Goal: Obtain resource: Download file/media

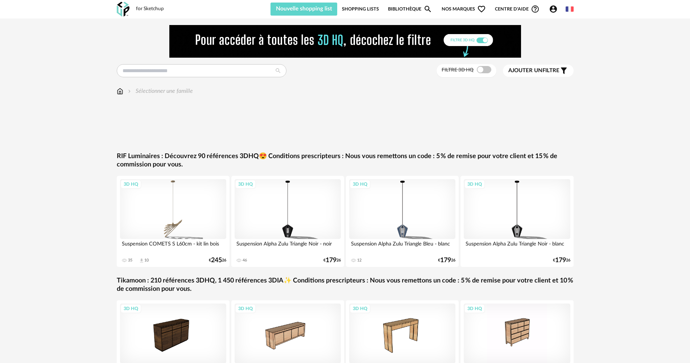
click at [120, 92] on img at bounding box center [120, 91] width 7 height 8
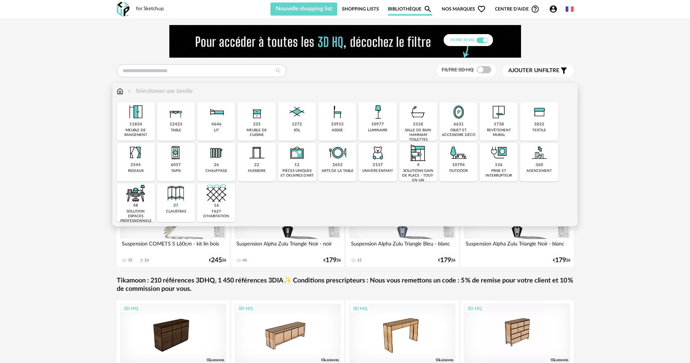
click at [376, 119] on img at bounding box center [378, 112] width 20 height 20
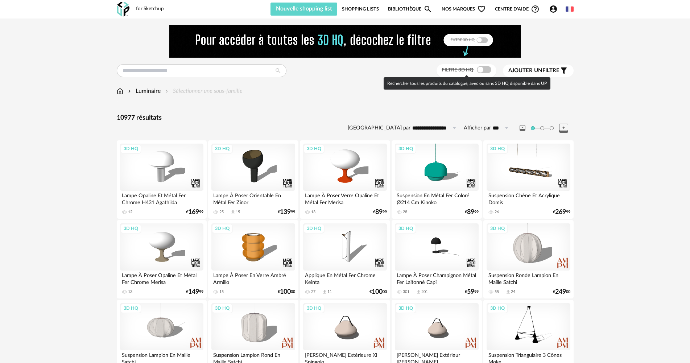
click at [485, 70] on span at bounding box center [484, 69] width 15 height 7
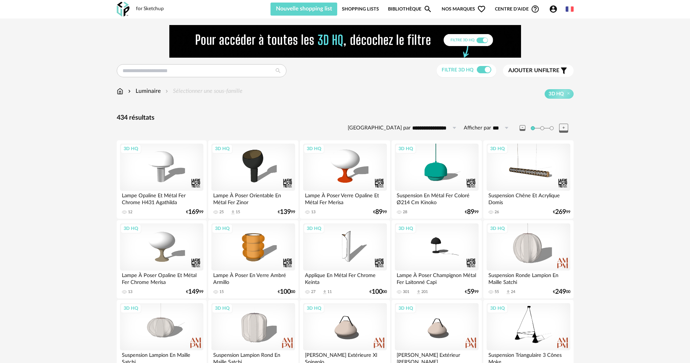
click at [425, 130] on input "**********" at bounding box center [436, 128] width 50 height 12
click at [530, 71] on span "Ajouter un" at bounding box center [525, 70] width 34 height 5
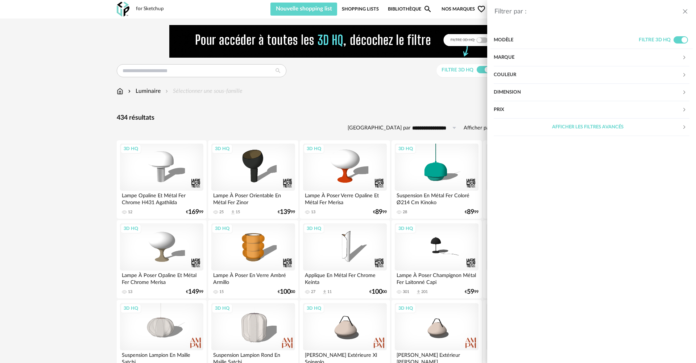
click at [266, 102] on div "Filtrer par : Modèle Filtre 3D HQ Marque &tradition 0 101 Copenhagen 0 366 Conc…" at bounding box center [348, 181] width 696 height 363
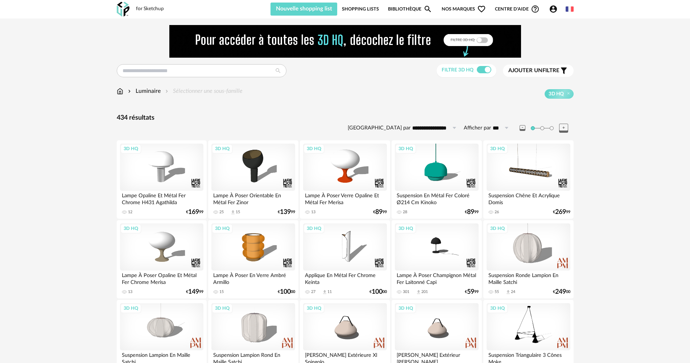
click at [140, 91] on div "Luminaire" at bounding box center [144, 91] width 34 height 8
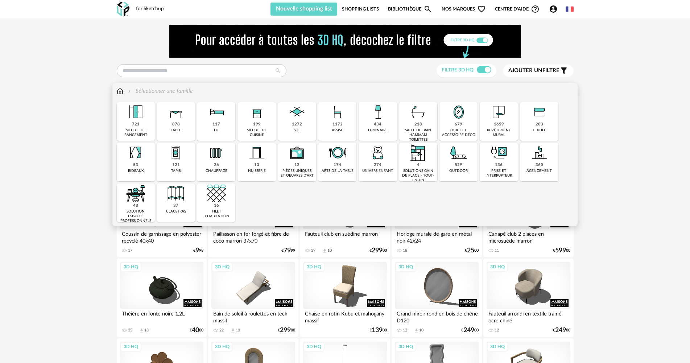
click at [120, 93] on img at bounding box center [120, 91] width 7 height 8
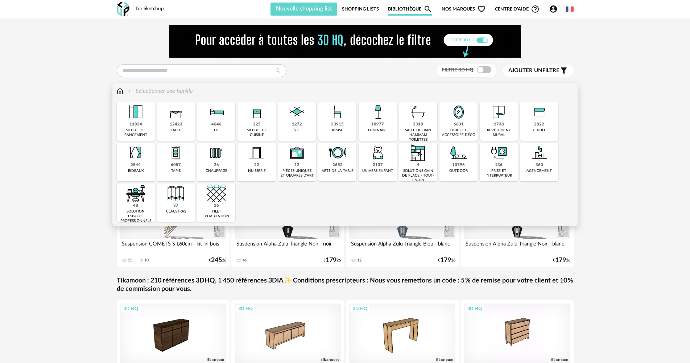
click at [379, 118] on img at bounding box center [378, 112] width 20 height 20
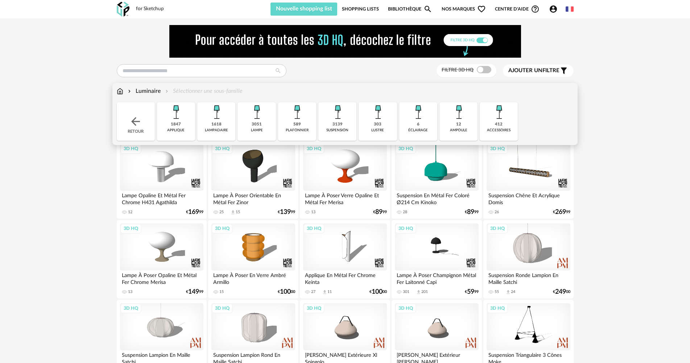
click at [339, 121] on img at bounding box center [338, 112] width 20 height 20
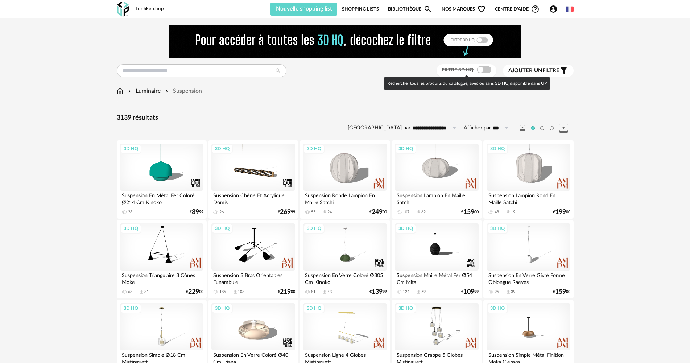
click at [487, 70] on span at bounding box center [484, 69] width 15 height 7
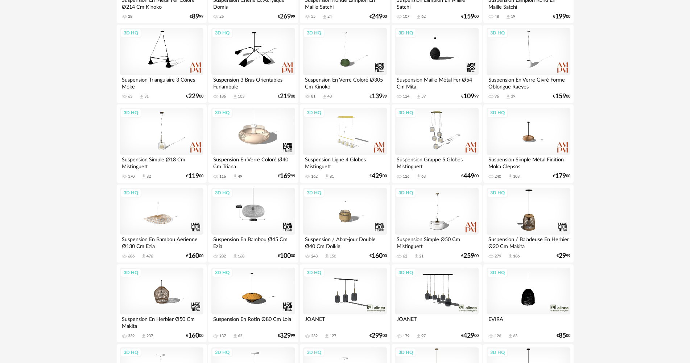
scroll to position [181, 0]
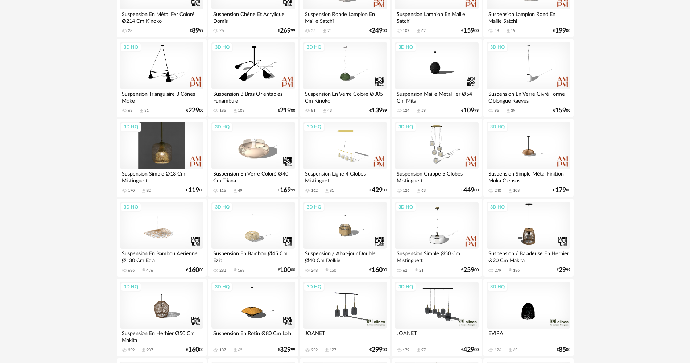
click at [169, 156] on div "3D HQ" at bounding box center [161, 145] width 83 height 47
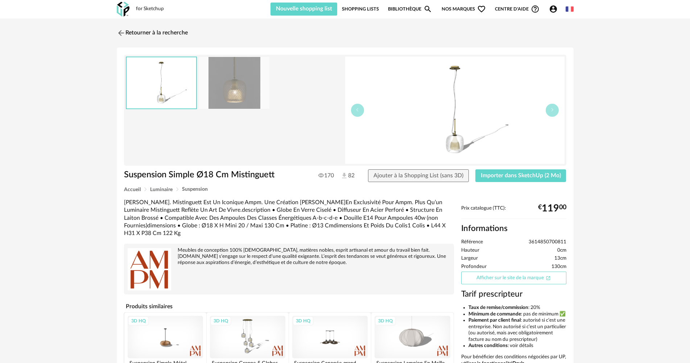
click at [514, 278] on link "Afficher sur le site de la marque Open In New icon" at bounding box center [513, 278] width 105 height 13
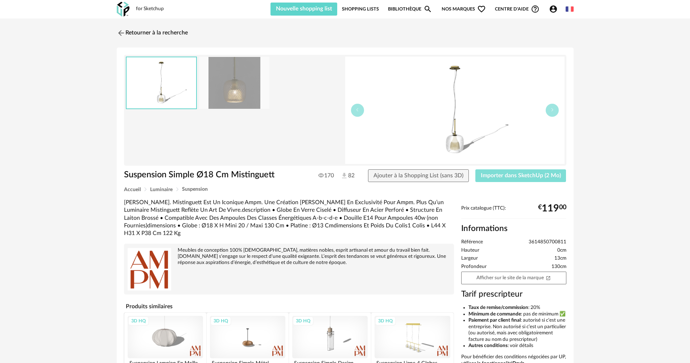
click at [527, 176] on span "Importer dans SketchUp (2 Mo)" at bounding box center [521, 176] width 80 height 6
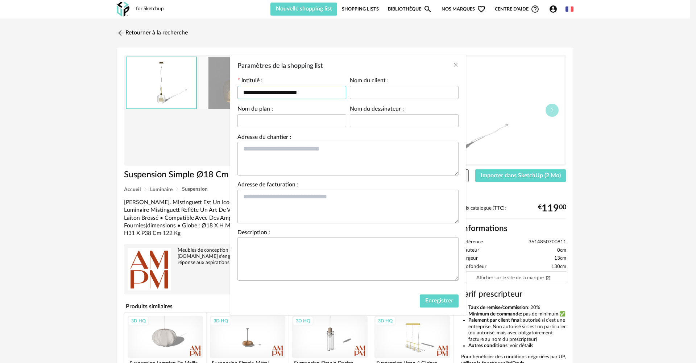
click at [322, 92] on input "**********" at bounding box center [292, 92] width 109 height 13
drag, startPoint x: 323, startPoint y: 92, endPoint x: 288, endPoint y: 90, distance: 34.5
click at [288, 90] on input "**********" at bounding box center [292, 92] width 109 height 13
click at [253, 90] on input "**********" at bounding box center [292, 92] width 109 height 13
type input "**********"
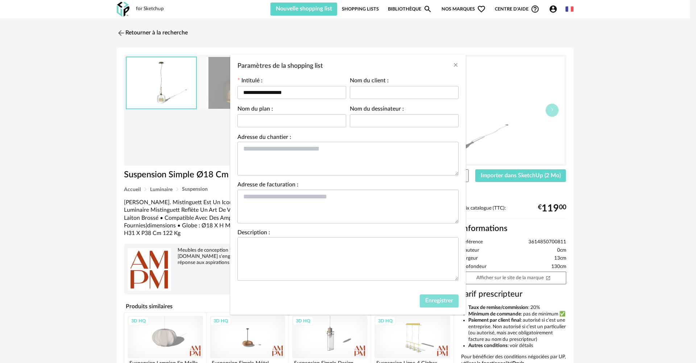
click at [437, 299] on span "Enregistrer" at bounding box center [439, 301] width 28 height 6
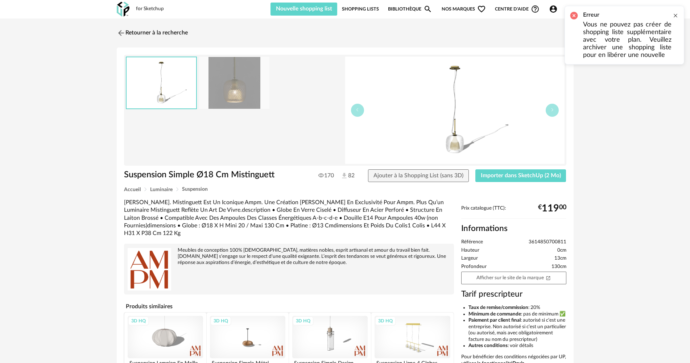
click at [676, 14] on div at bounding box center [676, 16] width 6 height 6
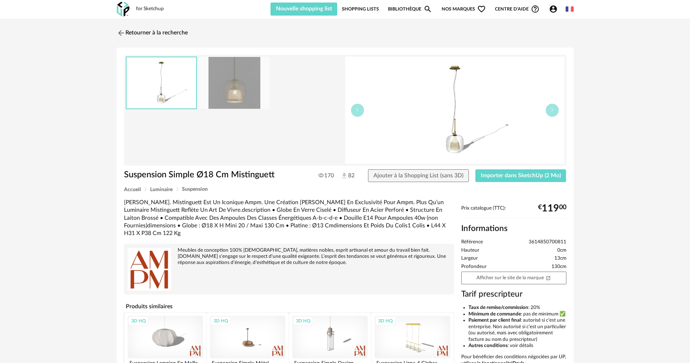
click at [361, 10] on link "Shopping Lists" at bounding box center [360, 9] width 37 height 13
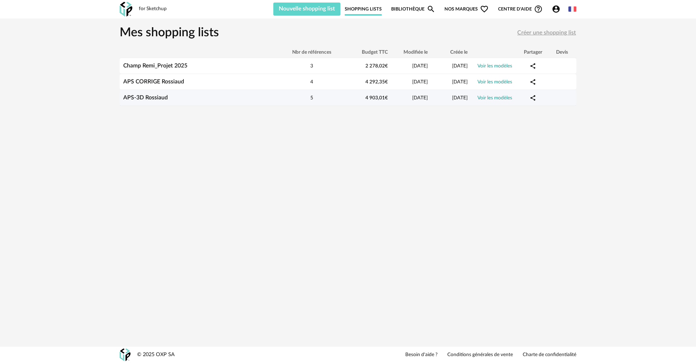
click at [148, 99] on link "APS-3D Rossiaud" at bounding box center [145, 98] width 45 height 6
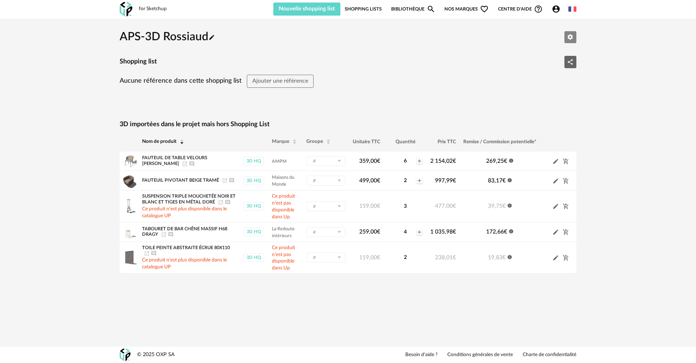
click at [572, 39] on icon "Editer les paramètres" at bounding box center [570, 37] width 7 height 7
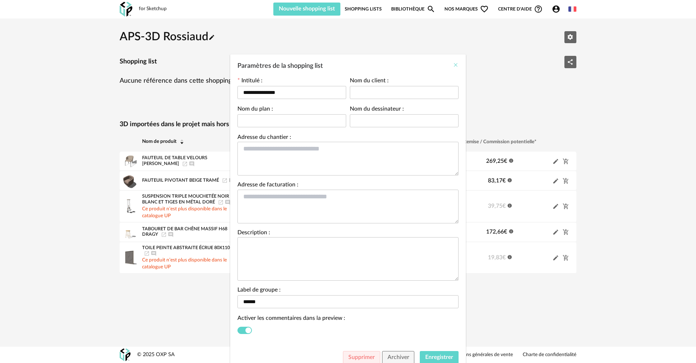
click at [455, 65] on icon "Close" at bounding box center [456, 65] width 6 height 6
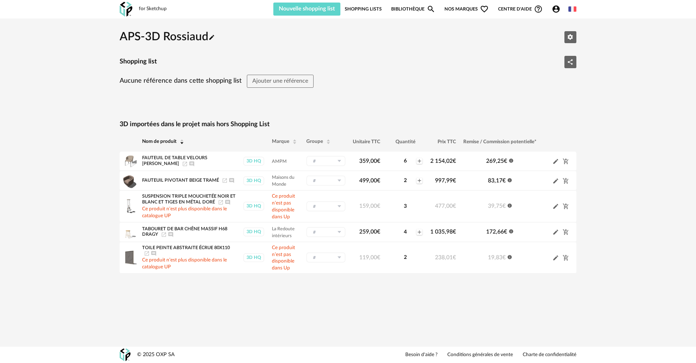
click at [363, 8] on link "Shopping Lists" at bounding box center [363, 9] width 37 height 13
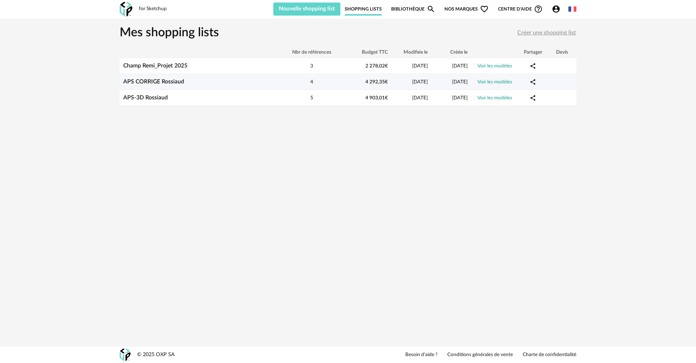
click at [169, 81] on link "APS CORRIGE Rossiaud" at bounding box center [153, 82] width 61 height 6
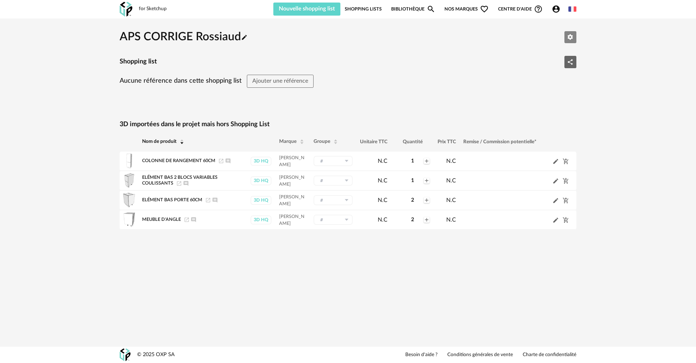
click at [568, 37] on icon "Editer les paramètres" at bounding box center [570, 37] width 7 height 7
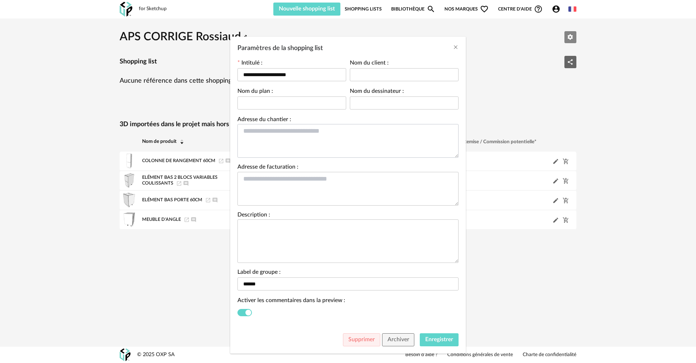
scroll to position [26, 0]
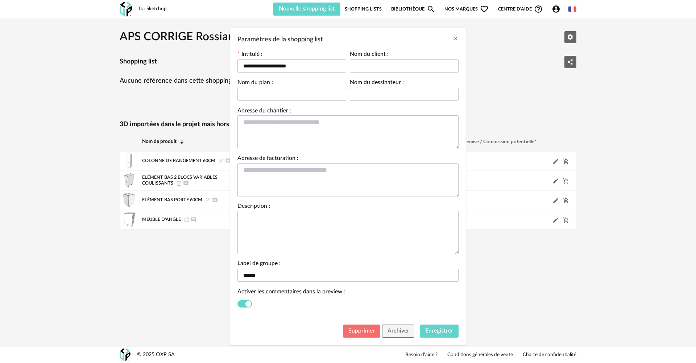
click at [359, 330] on span "Supprimer" at bounding box center [362, 331] width 26 height 6
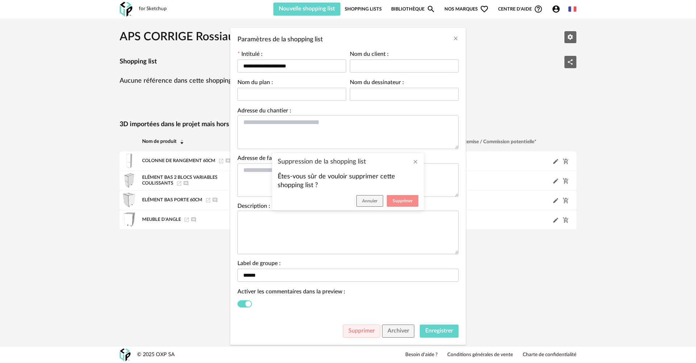
click at [399, 199] on span "Supprimer" at bounding box center [403, 201] width 20 height 4
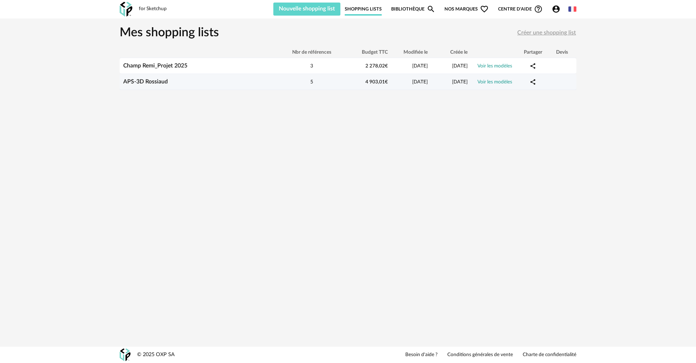
click at [148, 82] on link "APS-3D Rossiaud" at bounding box center [145, 82] width 45 height 6
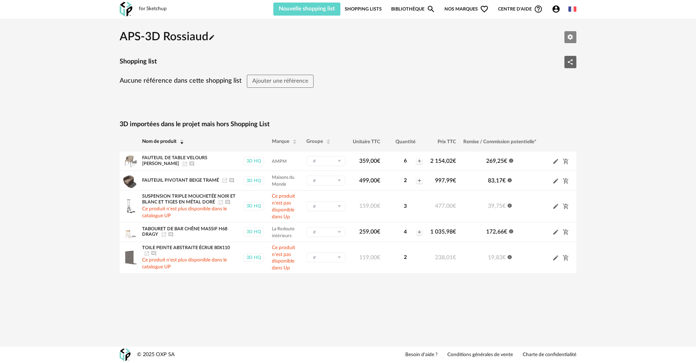
click at [569, 40] on icon "Editer les paramètres" at bounding box center [570, 37] width 7 height 7
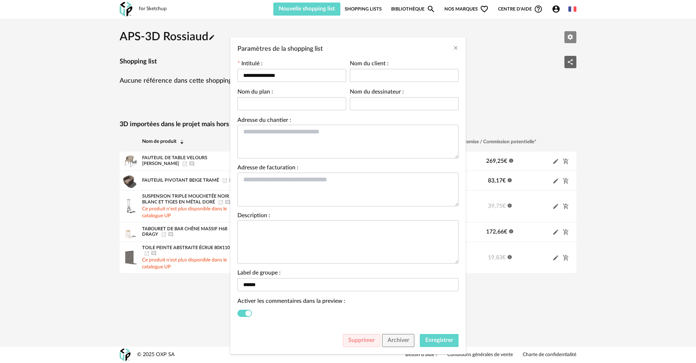
scroll to position [26, 0]
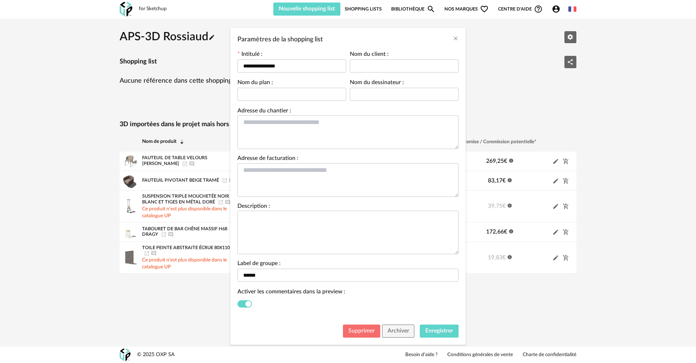
click at [358, 330] on span "Supprimer" at bounding box center [362, 331] width 26 height 6
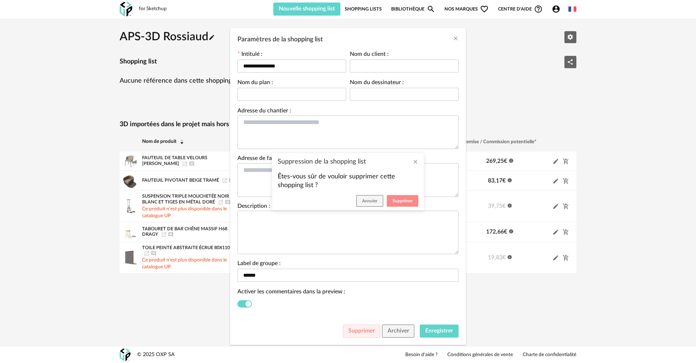
click at [403, 201] on span "Supprimer" at bounding box center [403, 201] width 20 height 4
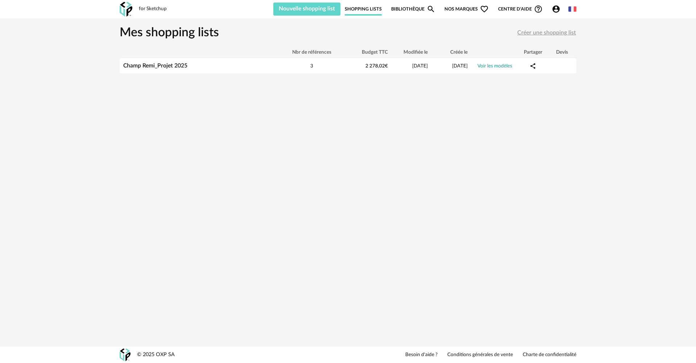
click at [528, 31] on span "Créer une shopping list" at bounding box center [547, 33] width 59 height 6
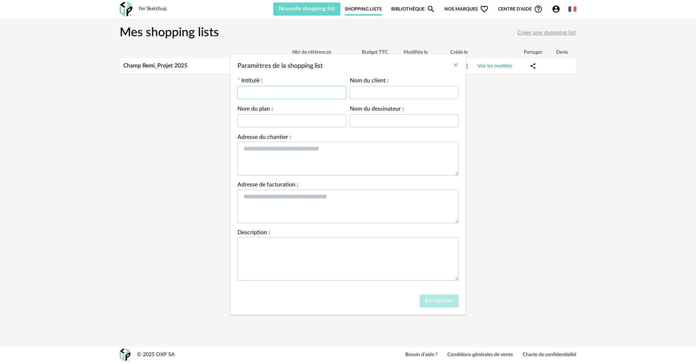
click at [260, 94] on input "Paramètres de la shopping list" at bounding box center [292, 92] width 109 height 13
type input "**********"
click at [433, 301] on span "Enregistrer" at bounding box center [439, 301] width 28 height 6
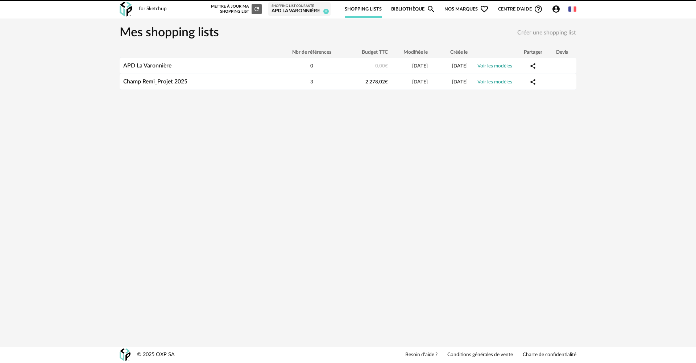
click at [271, 145] on div "for Sketchup Nouvelle shopping list Mettre à jour ma Shopping List Refresh icon…" at bounding box center [348, 181] width 696 height 363
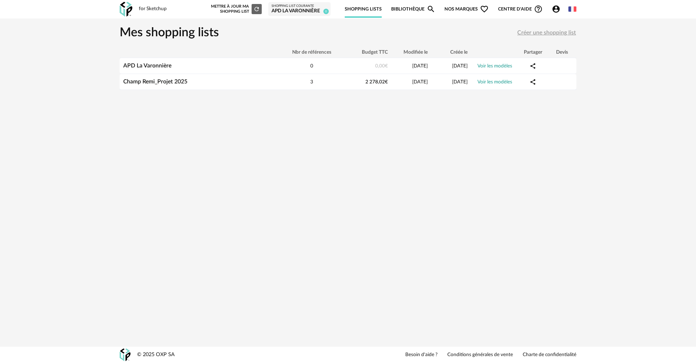
click at [126, 7] on img at bounding box center [126, 9] width 13 height 15
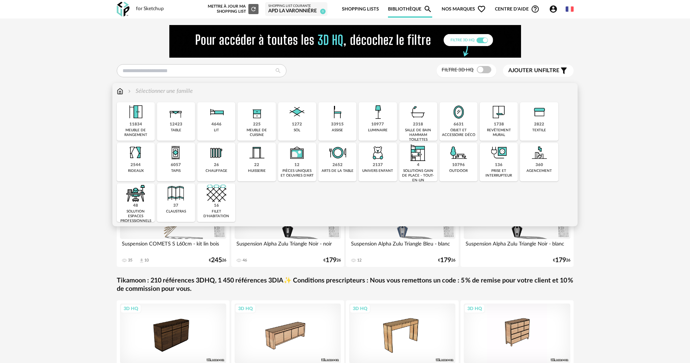
click at [384, 120] on img at bounding box center [378, 112] width 20 height 20
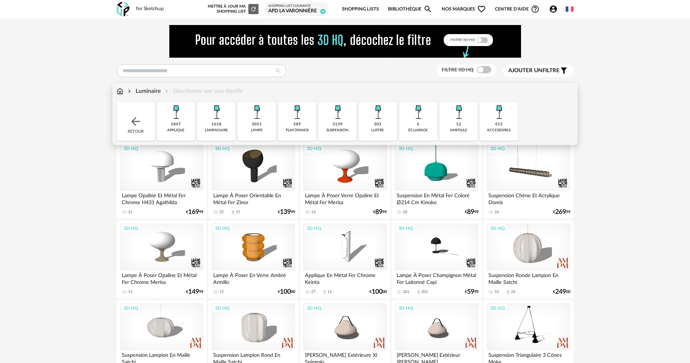
click at [344, 121] on img at bounding box center [338, 112] width 20 height 20
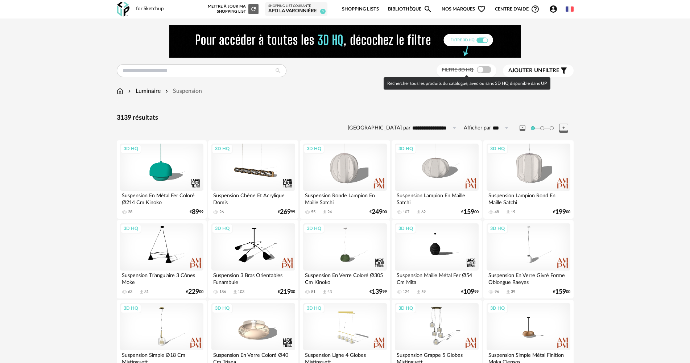
click at [487, 72] on span at bounding box center [484, 69] width 15 height 7
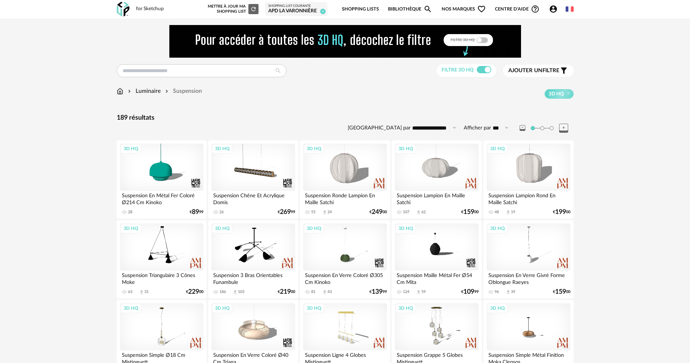
click at [525, 69] on span "Ajouter un" at bounding box center [525, 70] width 34 height 5
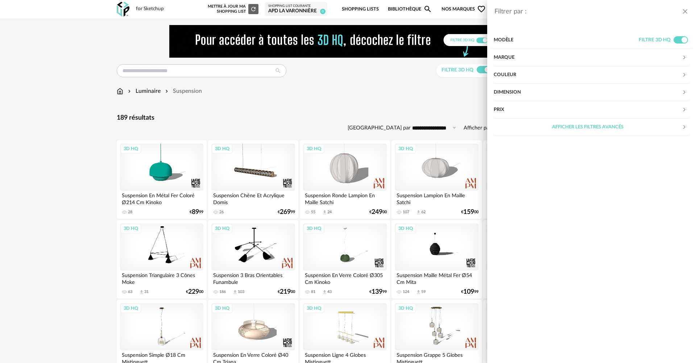
click at [433, 94] on div "Filtrer par : Modèle Filtre 3D HQ Marque &tradition 0 101 Copenhagen 0 366 Conc…" at bounding box center [348, 181] width 696 height 363
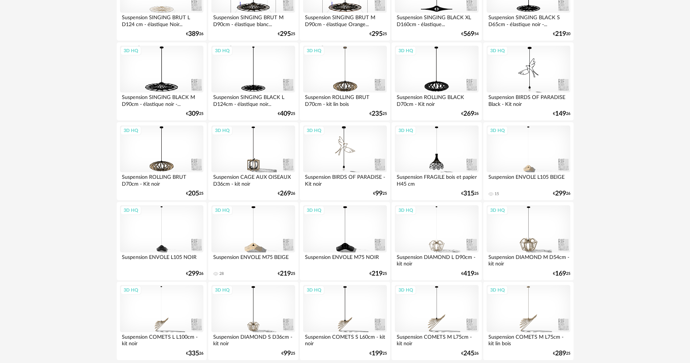
scroll to position [1421, 0]
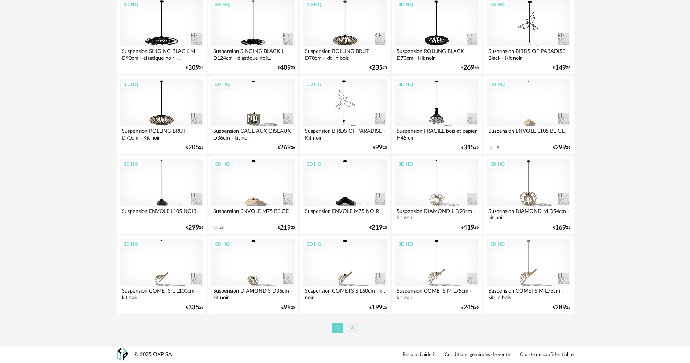
click at [355, 328] on li "2" at bounding box center [352, 328] width 11 height 10
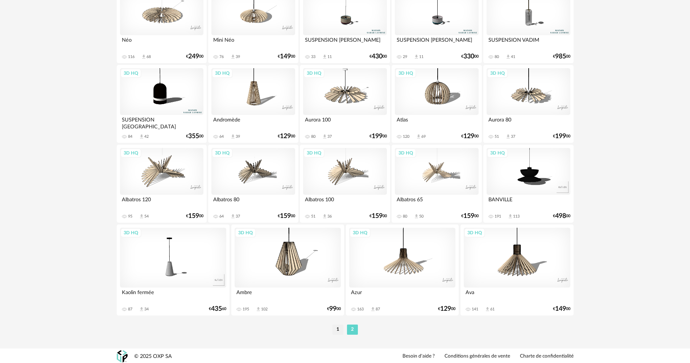
scroll to position [1274, 0]
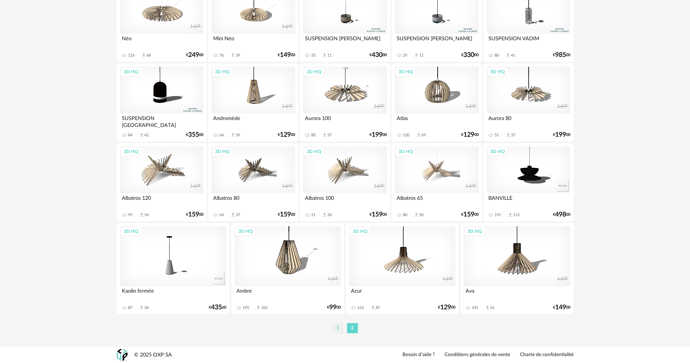
click at [334, 327] on li "1" at bounding box center [338, 328] width 11 height 10
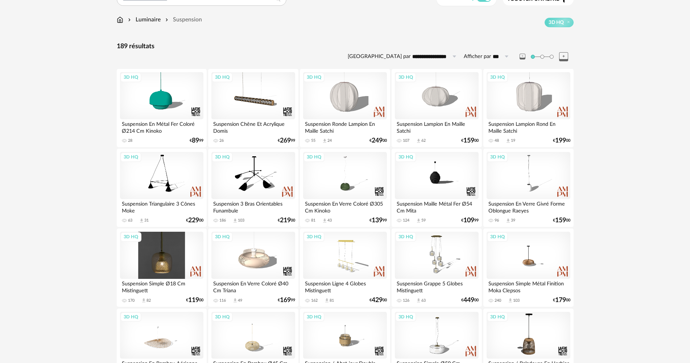
scroll to position [218, 0]
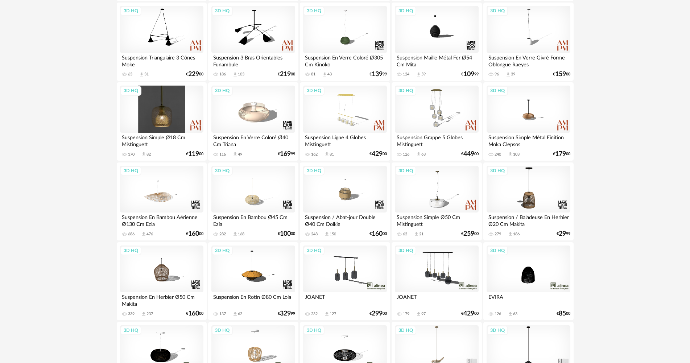
click at [177, 117] on div "3D HQ" at bounding box center [161, 109] width 83 height 47
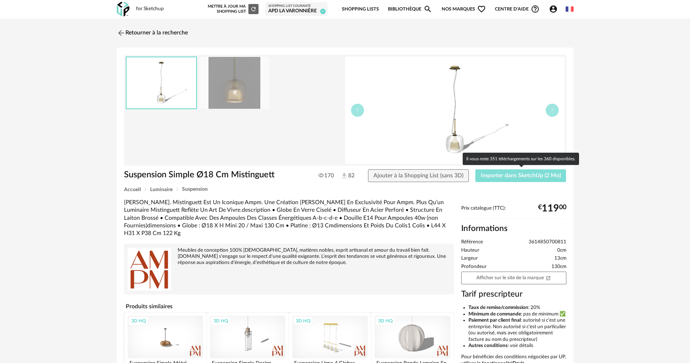
click at [506, 175] on span "Importer dans SketchUp (2 Mo)" at bounding box center [521, 176] width 80 height 6
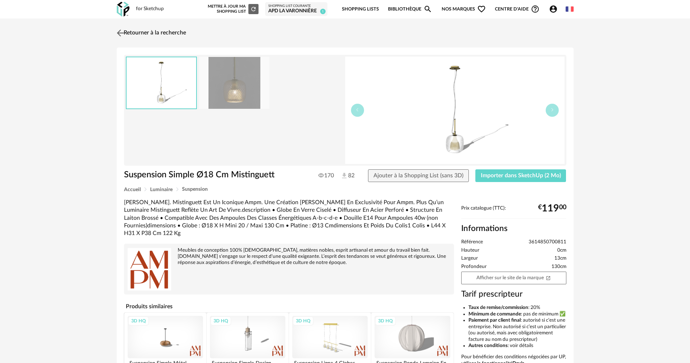
click at [123, 32] on img at bounding box center [120, 33] width 11 height 11
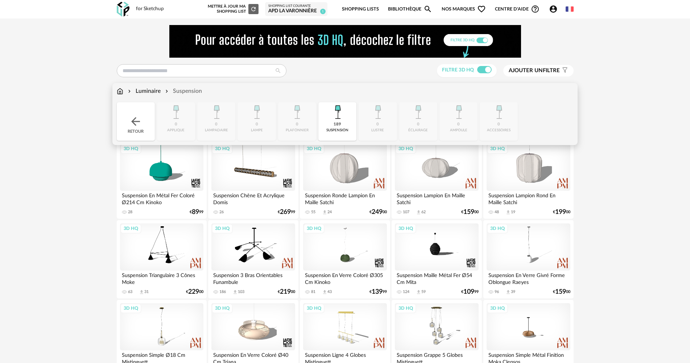
click at [147, 90] on div "Luminaire" at bounding box center [144, 91] width 34 height 8
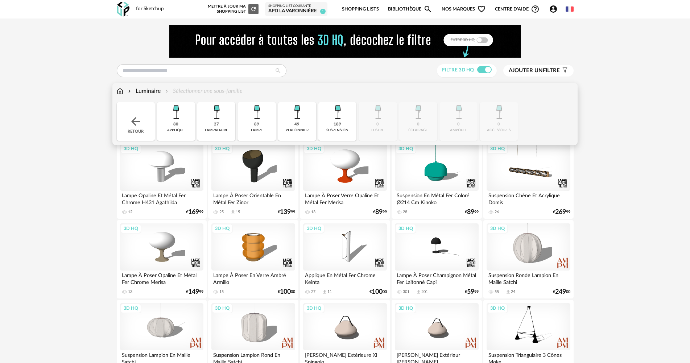
click at [182, 124] on div "80 applique" at bounding box center [176, 121] width 38 height 38
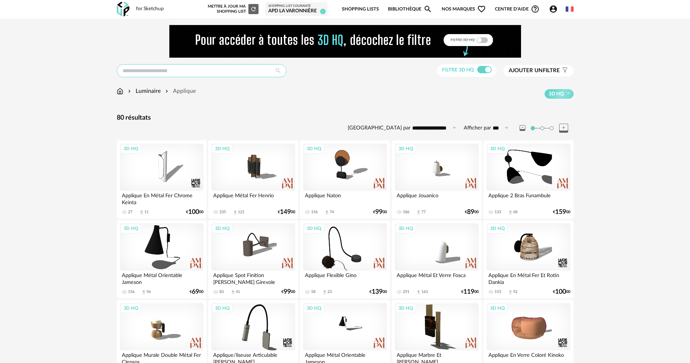
click at [183, 73] on input "text" at bounding box center [202, 70] width 170 height 13
type input "*******"
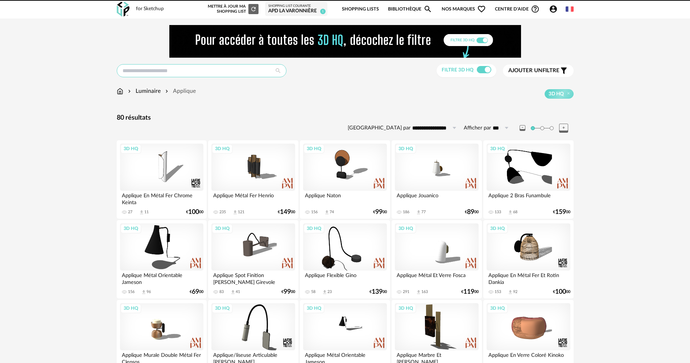
click at [150, 71] on input "text" at bounding box center [202, 70] width 170 height 13
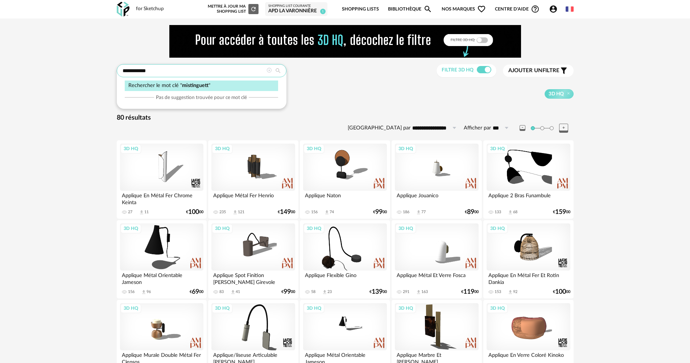
type input "**********"
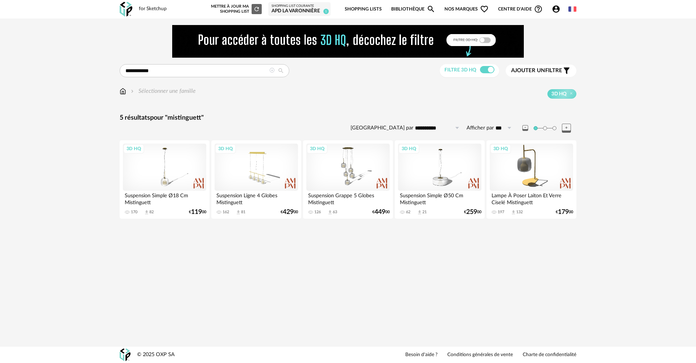
drag, startPoint x: 99, startPoint y: 248, endPoint x: 88, endPoint y: 251, distance: 11.8
click at [99, 248] on div "**********" at bounding box center [348, 181] width 696 height 363
click at [333, 111] on div "**********" at bounding box center [348, 129] width 470 height 209
